Goal: Find specific page/section: Find specific page/section

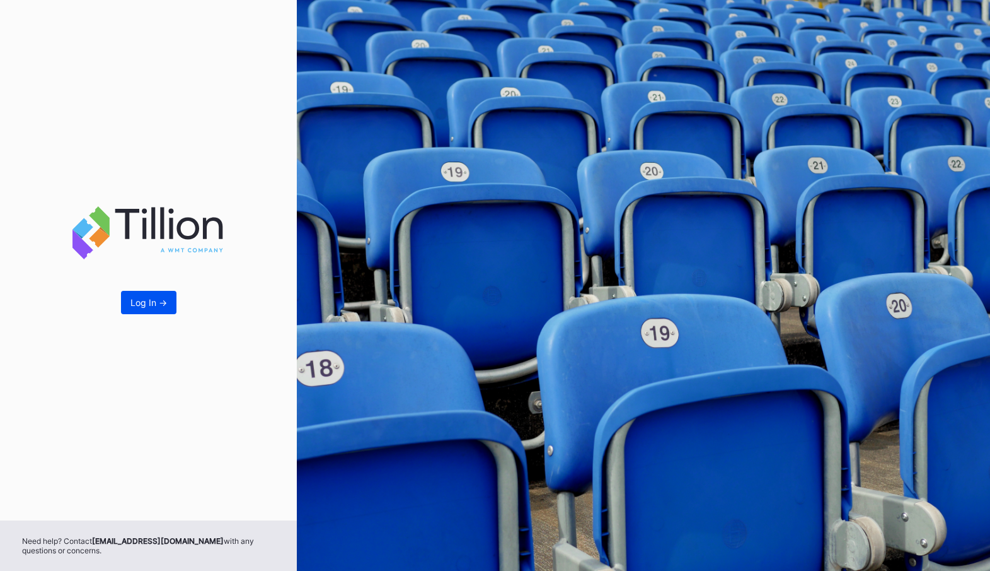
click at [149, 299] on div "Log In ->" at bounding box center [149, 302] width 37 height 11
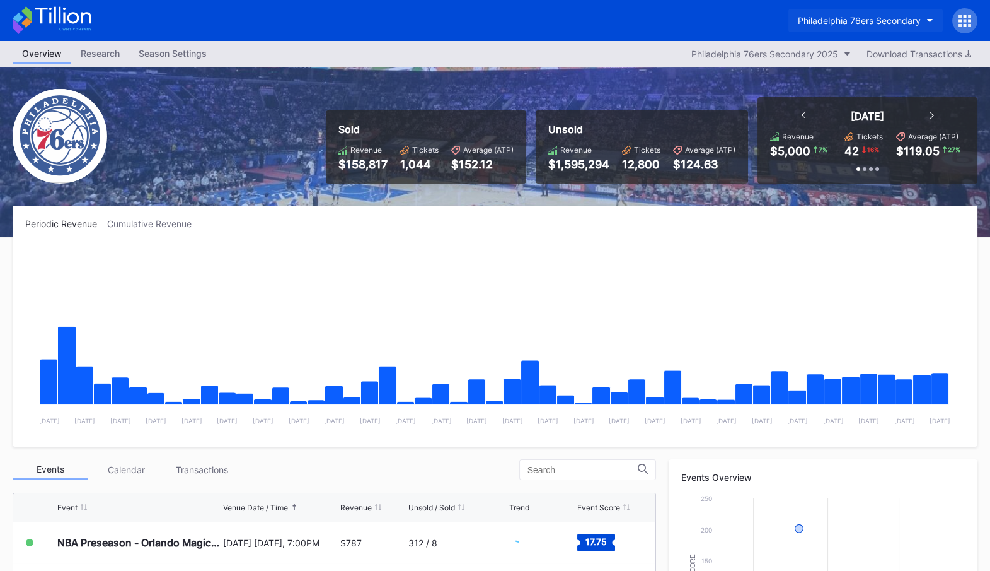
click at [861, 20] on div "Philadelphia 76ers Secondary" at bounding box center [859, 20] width 123 height 11
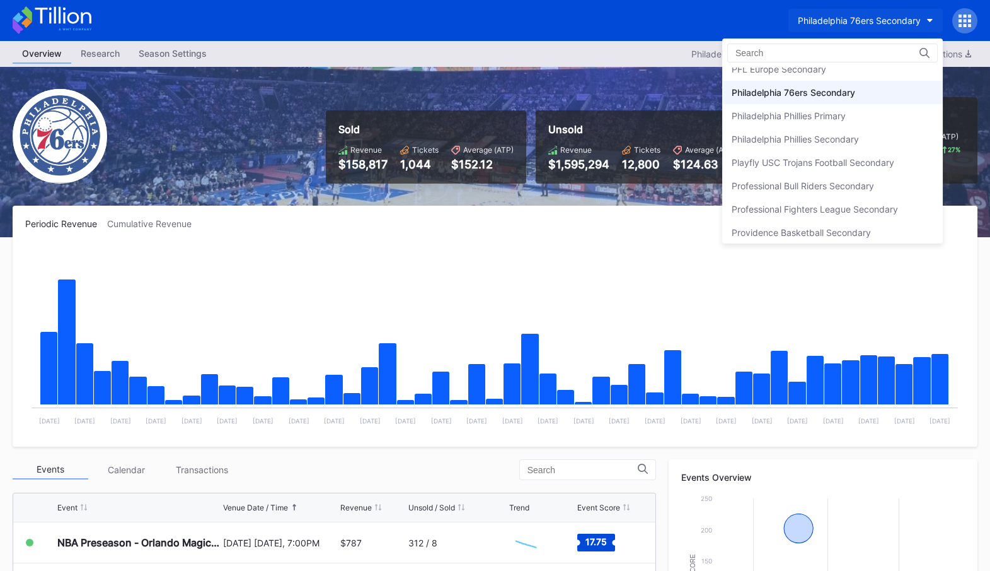
type input "s"
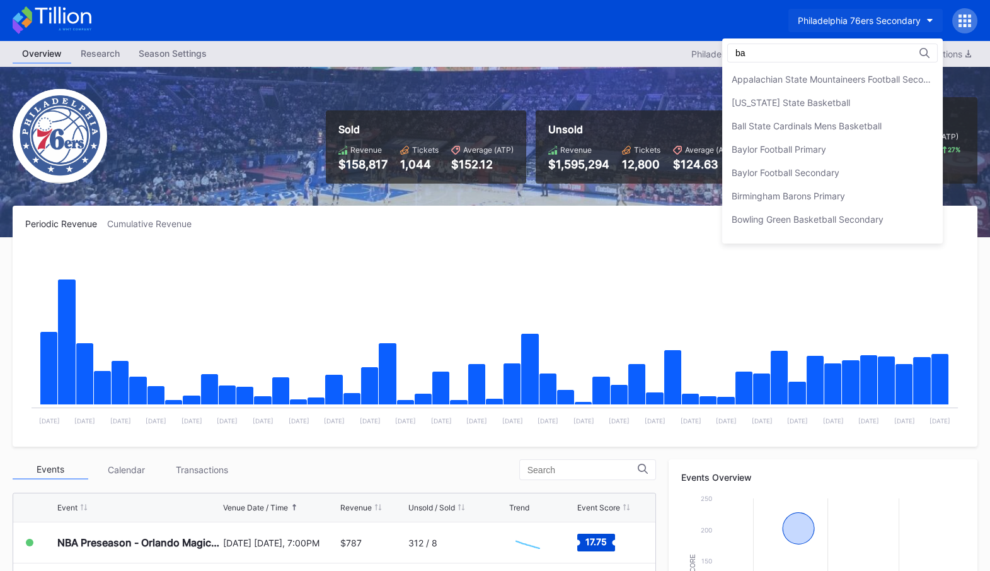
type input "b"
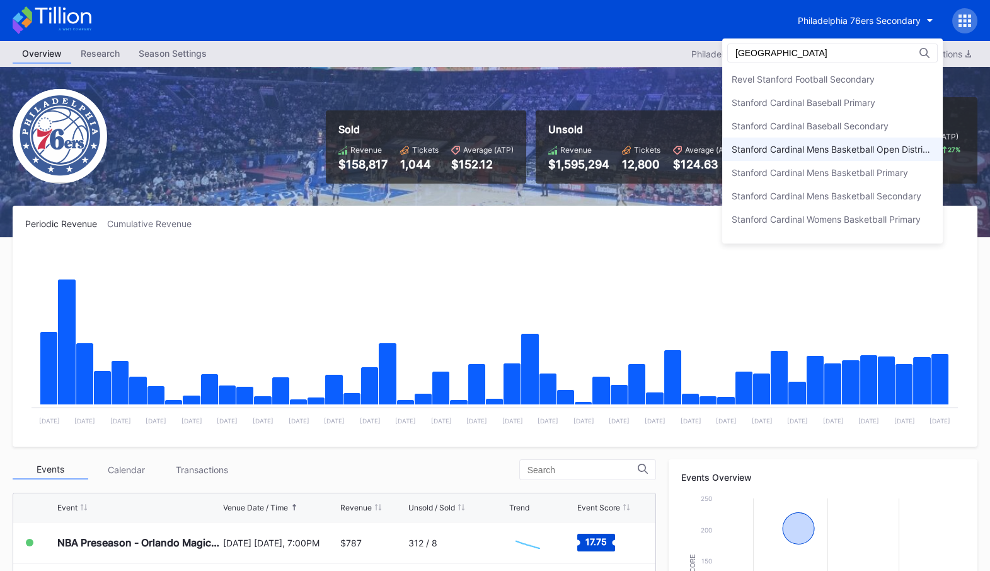
type input "stanford"
click at [846, 146] on div "Stanford Cardinal Mens Basketball Open Distribution" at bounding box center [833, 149] width 202 height 11
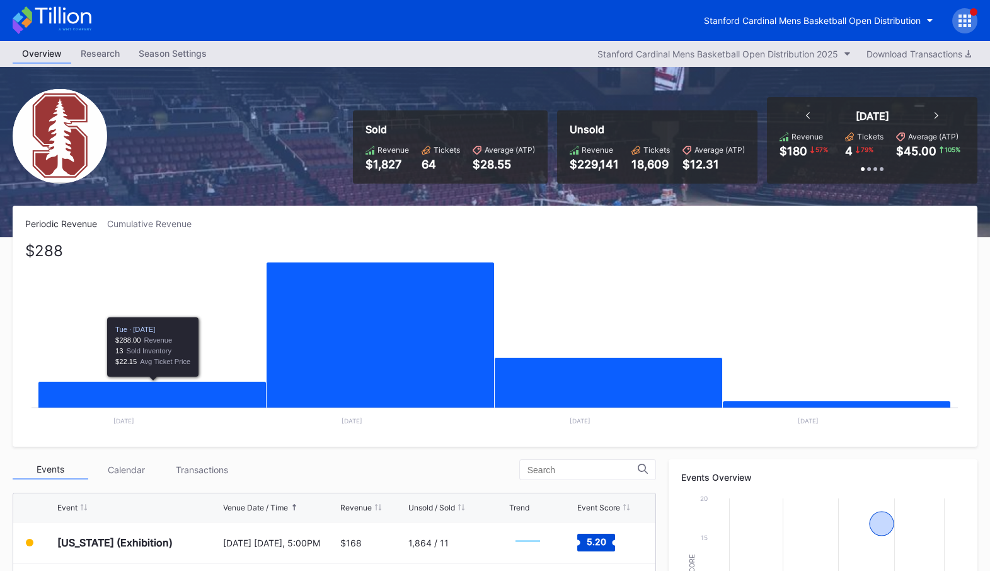
click at [107, 424] on rect "Chart title" at bounding box center [494, 339] width 939 height 189
click at [187, 391] on icon "Chart title" at bounding box center [152, 407] width 228 height 52
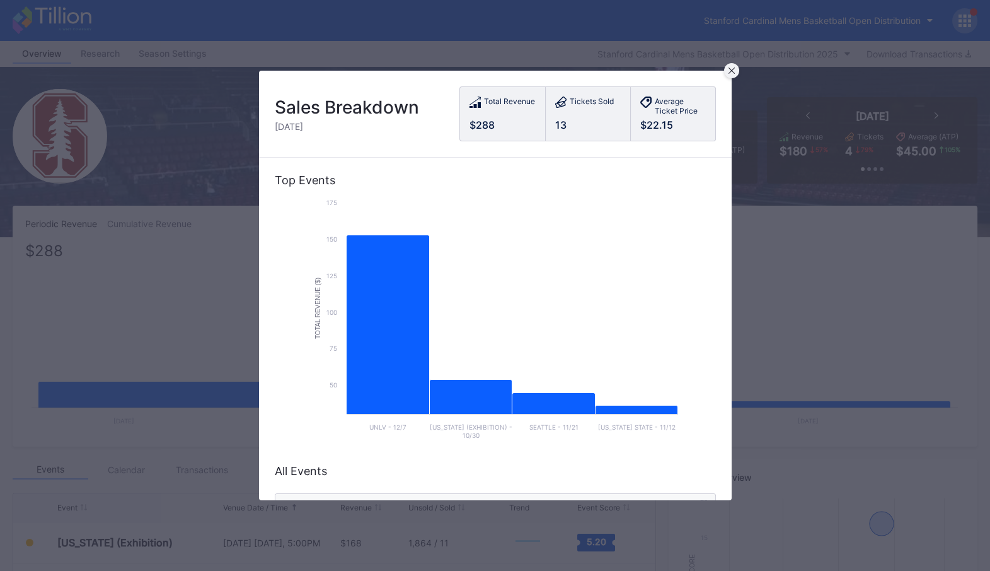
click at [728, 67] on div at bounding box center [731, 70] width 15 height 15
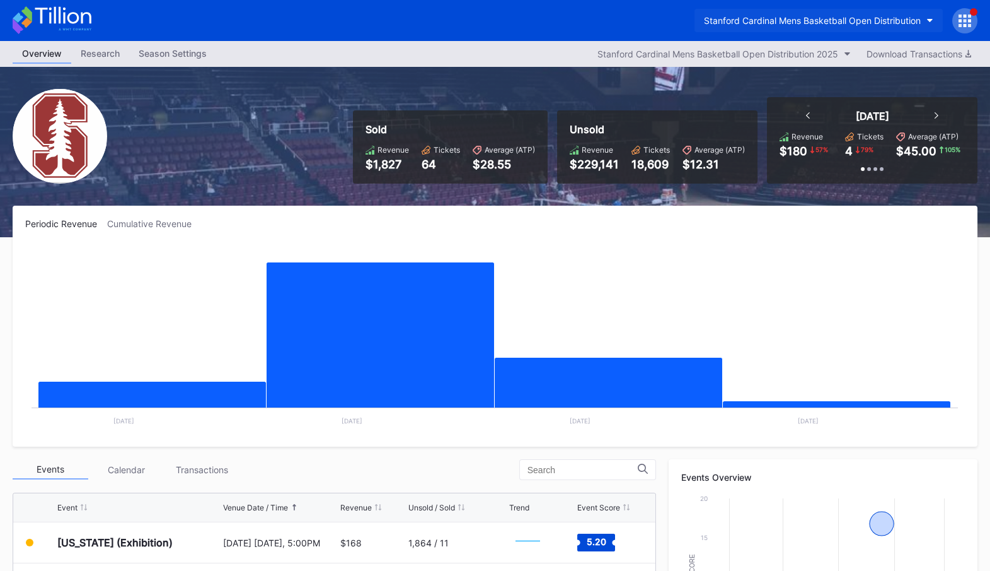
click at [865, 19] on div "Stanford Cardinal Mens Basketball Open Distribution" at bounding box center [812, 20] width 217 height 11
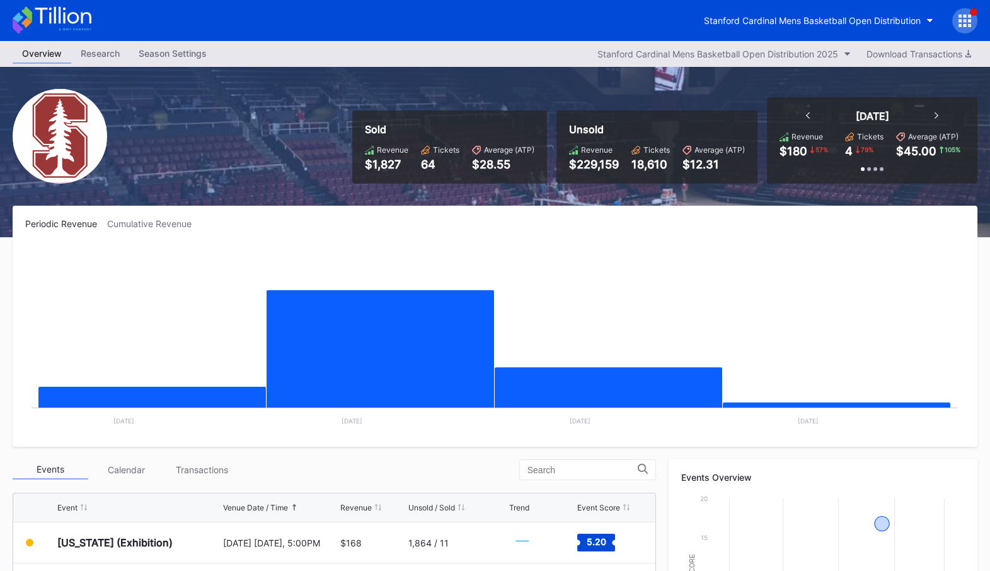
click at [967, 17] on icon at bounding box center [965, 21] width 13 height 13
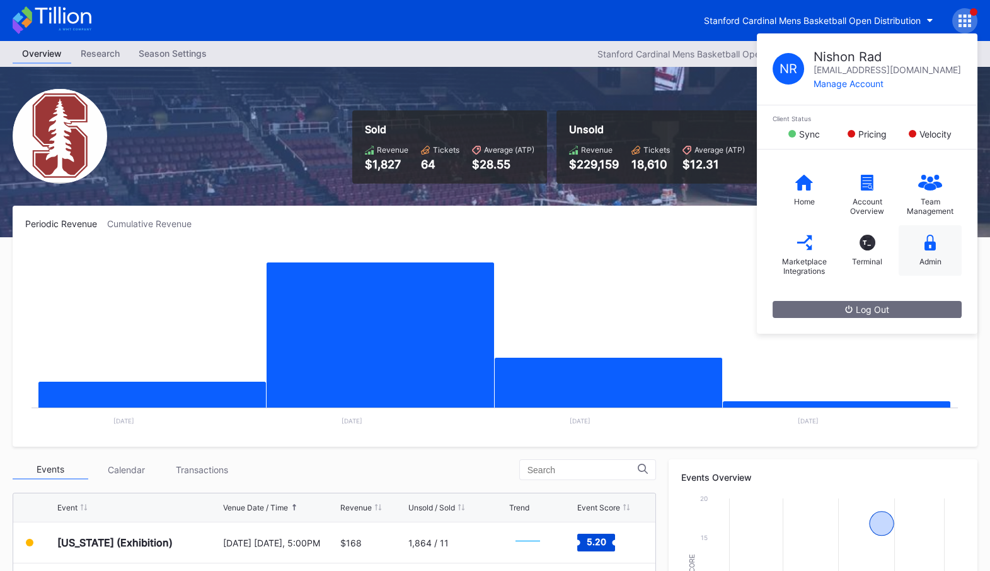
click at [922, 247] on div "Admin" at bounding box center [930, 250] width 63 height 50
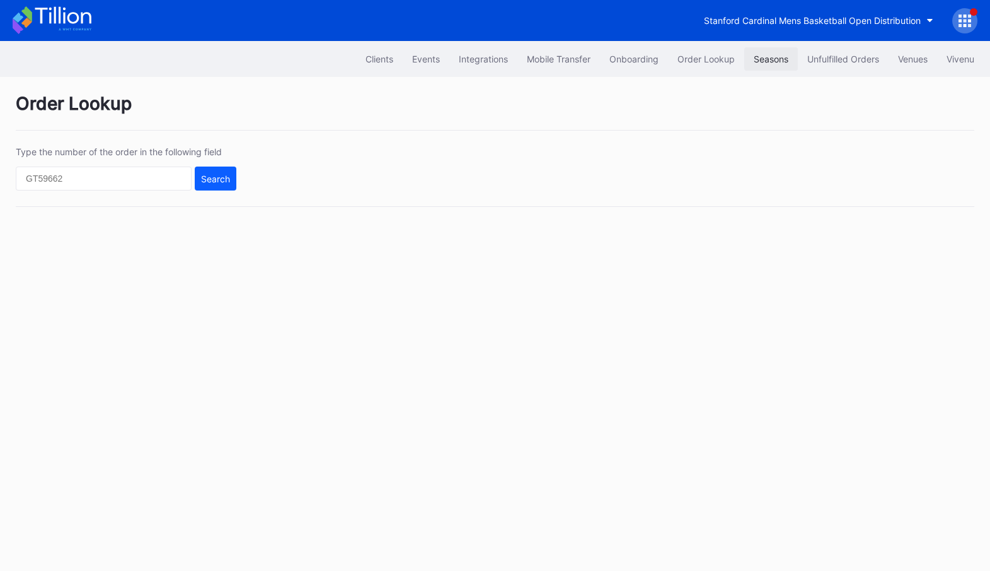
click at [770, 56] on div "Seasons" at bounding box center [771, 59] width 35 height 11
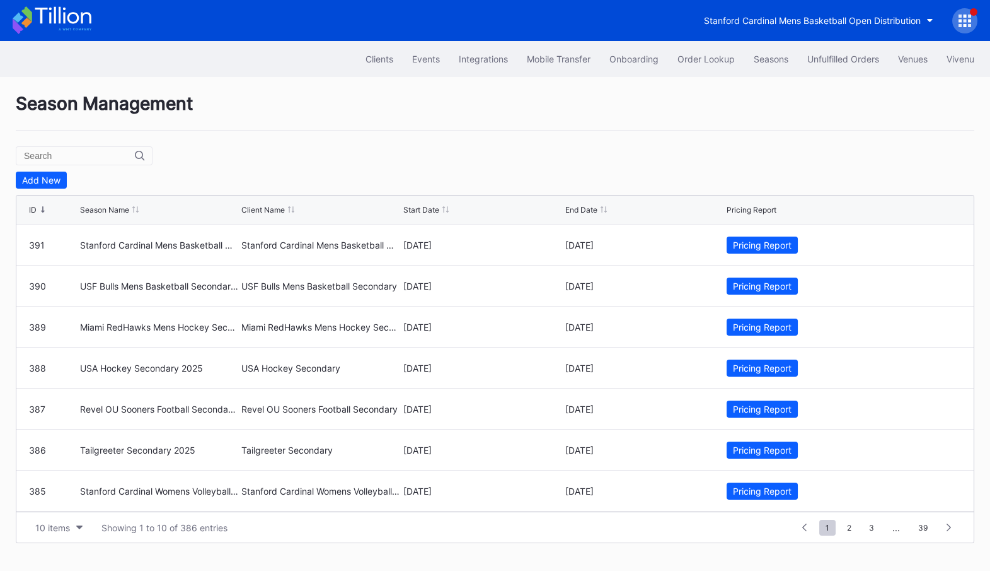
click at [68, 155] on input "text" at bounding box center [79, 156] width 111 height 10
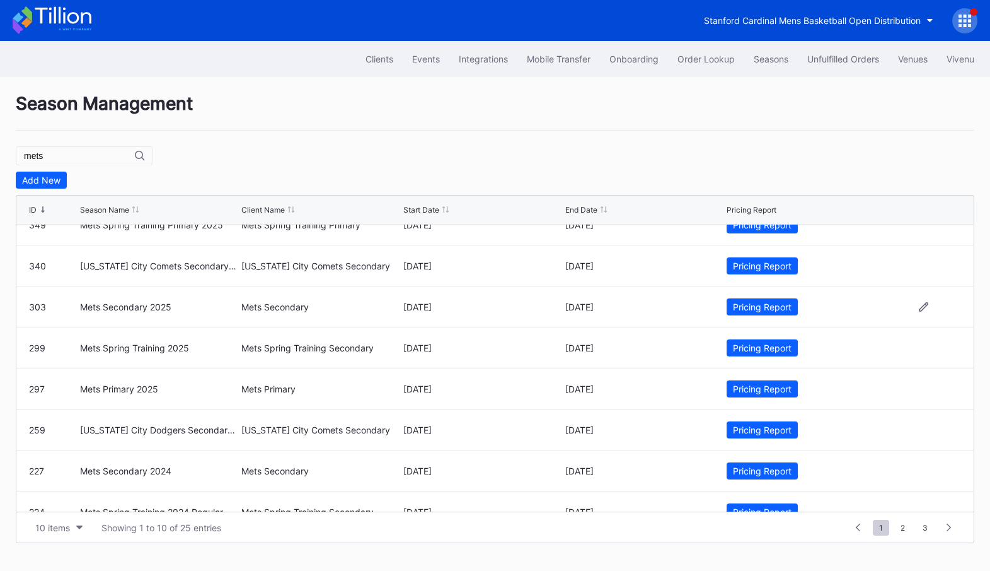
scroll to position [21, 0]
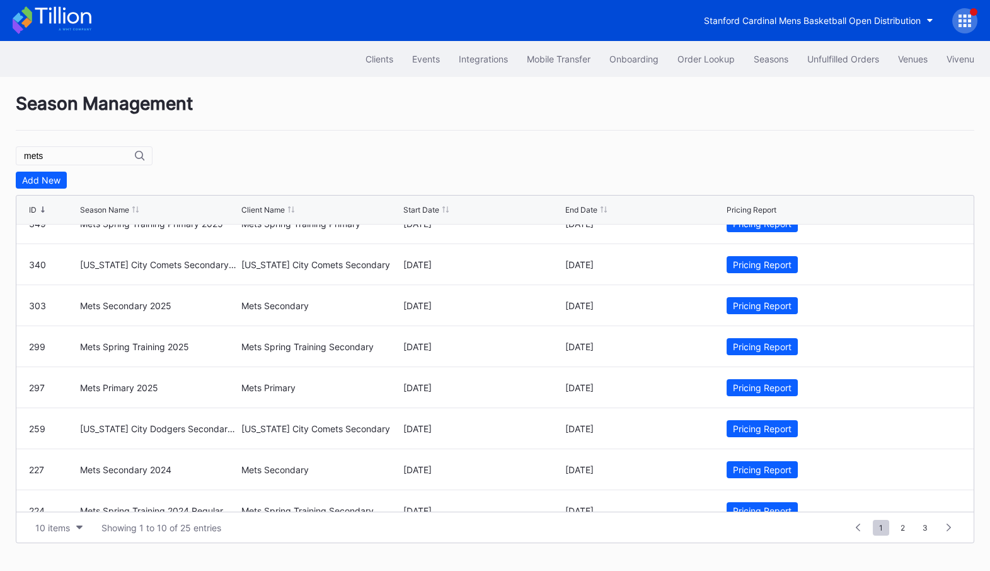
type input "mets"
